Goal: Browse casually

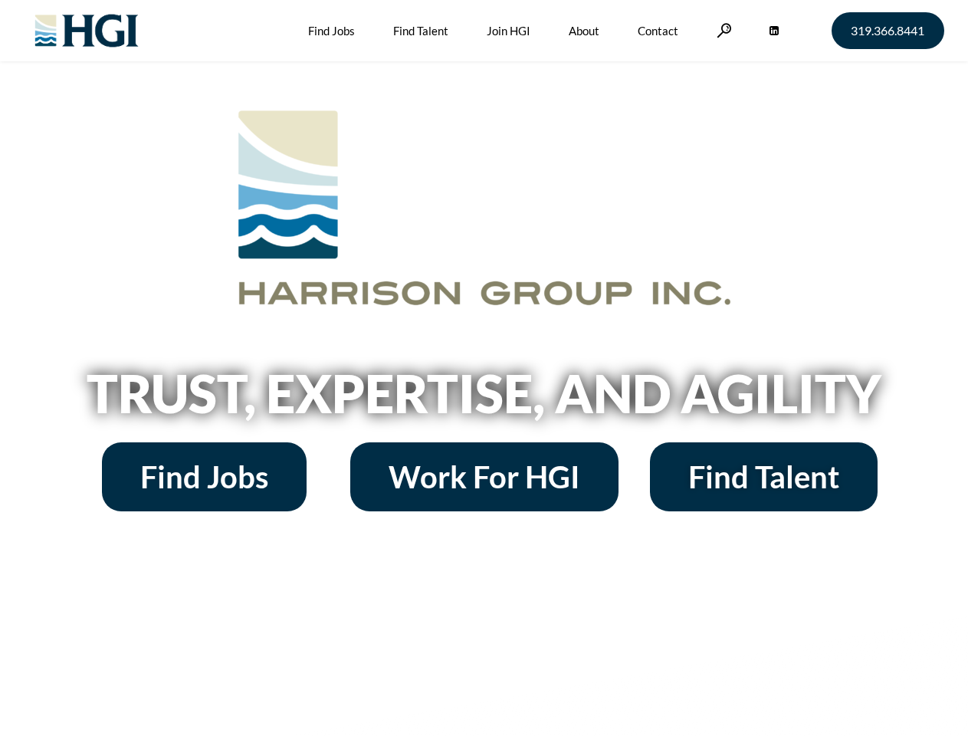
click at [484, 368] on h2 "Trust, Expertise, and Agility" at bounding box center [485, 393] width 874 height 52
click at [722, 30] on link at bounding box center [724, 30] width 15 height 15
click at [484, 399] on h2 "Trust, Expertise, and Agility" at bounding box center [485, 393] width 874 height 52
click at [484, 368] on h2 "Trust, Expertise, and Agility" at bounding box center [485, 393] width 874 height 52
click at [722, 30] on link at bounding box center [724, 30] width 15 height 15
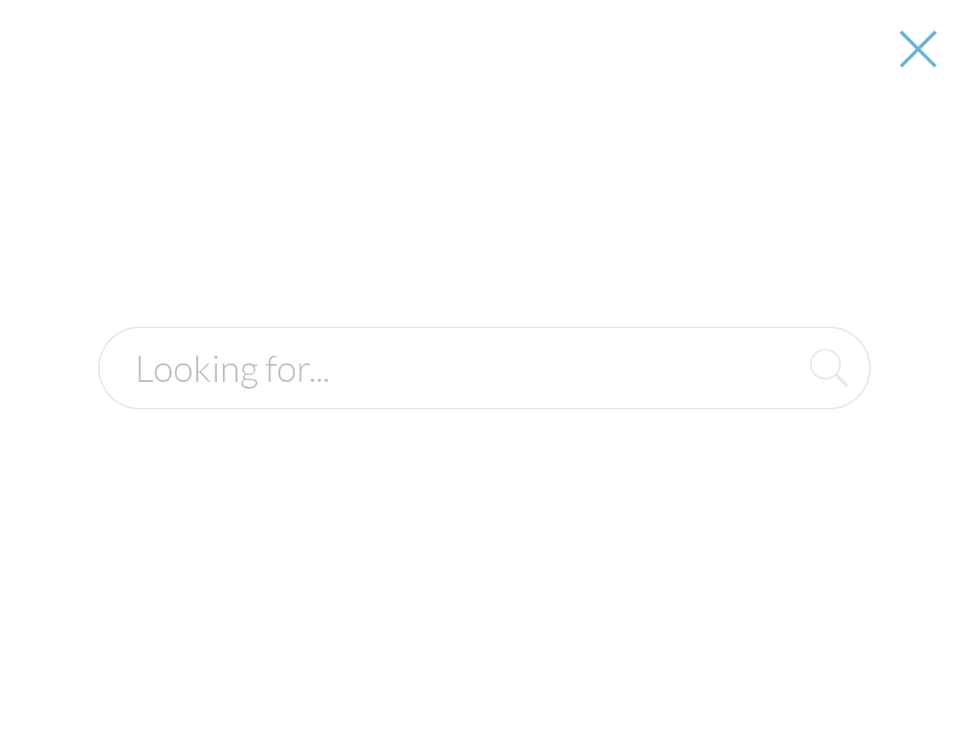
click at [484, 399] on h2 "Trust, Expertise, and Agility" at bounding box center [485, 393] width 874 height 52
